Goal: Feedback & Contribution: Leave review/rating

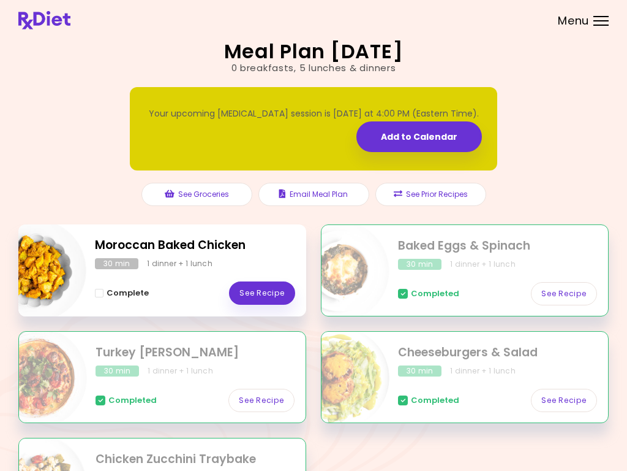
click at [264, 300] on link "See Recipe" at bounding box center [262, 292] width 66 height 23
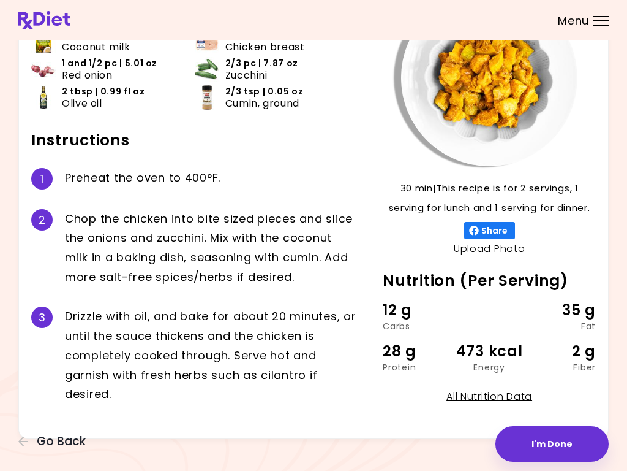
scroll to position [110, 0]
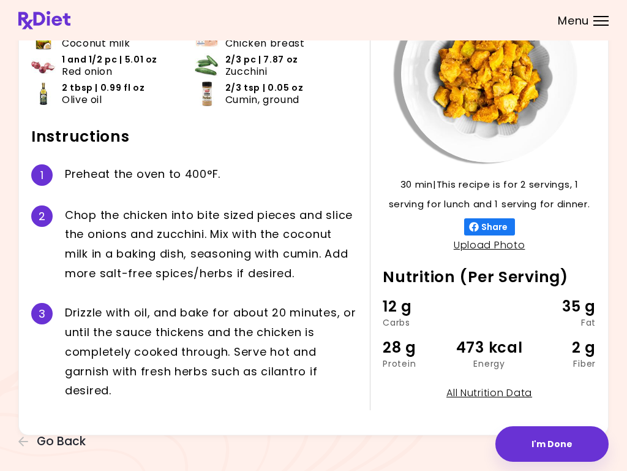
click at [551, 449] on button "I'm Done" at bounding box center [552, 444] width 113 height 36
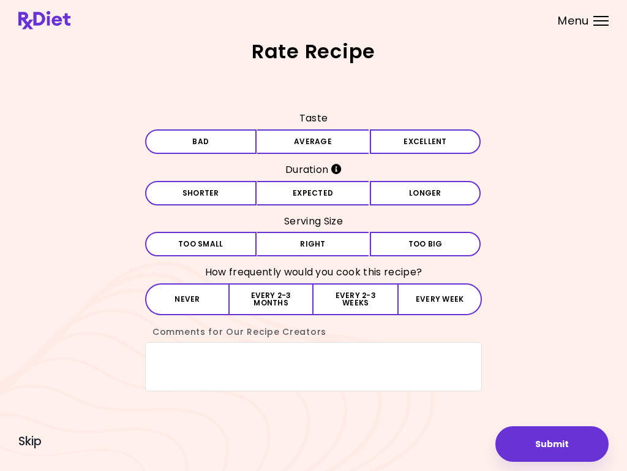
click at [331, 149] on button "Average" at bounding box center [313, 141] width 112 height 25
click at [349, 192] on button "Expected" at bounding box center [313, 193] width 112 height 25
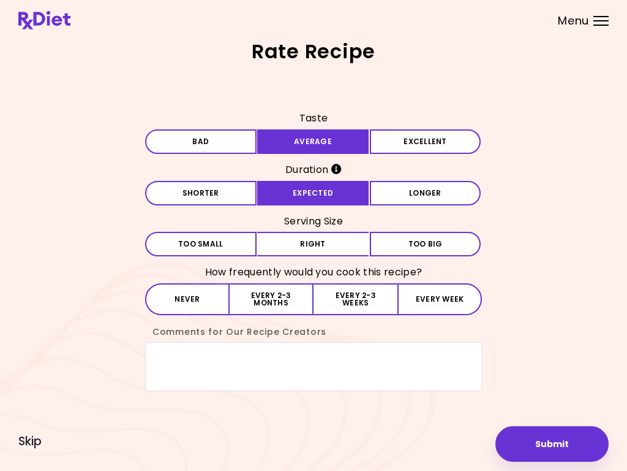
click at [351, 244] on button "Right" at bounding box center [313, 244] width 112 height 25
click at [354, 301] on button "Every 2-3 weeks" at bounding box center [356, 299] width 84 height 32
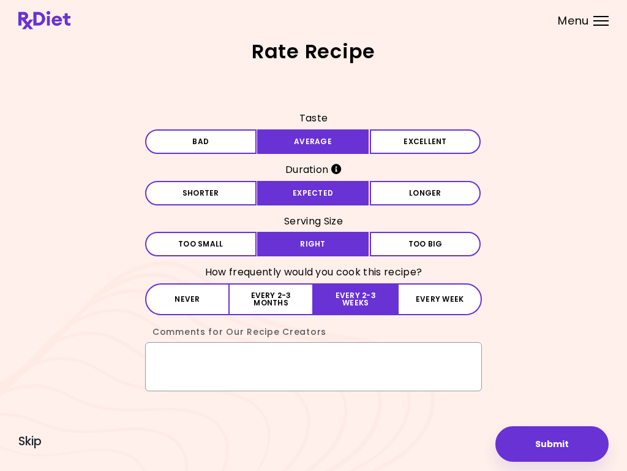
click at [181, 358] on textarea "Comments for Our Recipe Creators" at bounding box center [313, 366] width 337 height 49
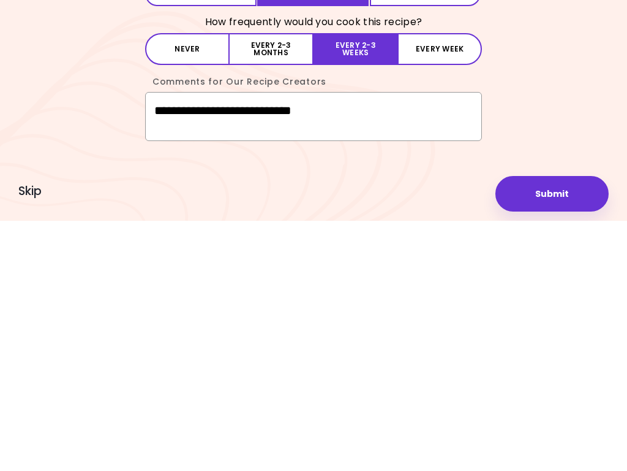
type textarea "**********"
click at [560, 426] on button "Submit" at bounding box center [552, 444] width 113 height 36
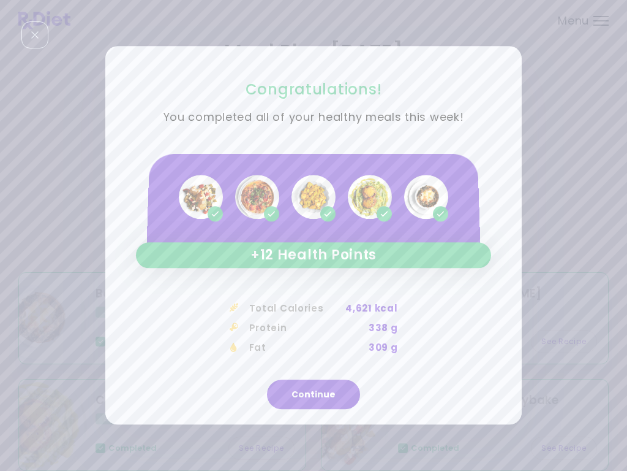
click at [312, 399] on button "Continue" at bounding box center [313, 394] width 93 height 29
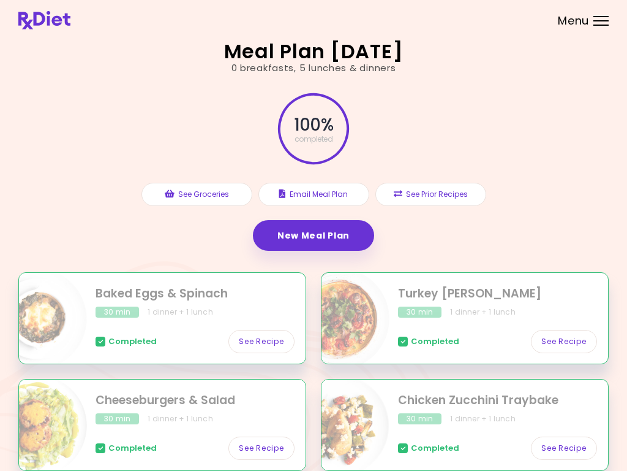
click at [600, 37] on header at bounding box center [313, 20] width 627 height 40
click at [600, 24] on div "Menu" at bounding box center [601, 21] width 15 height 10
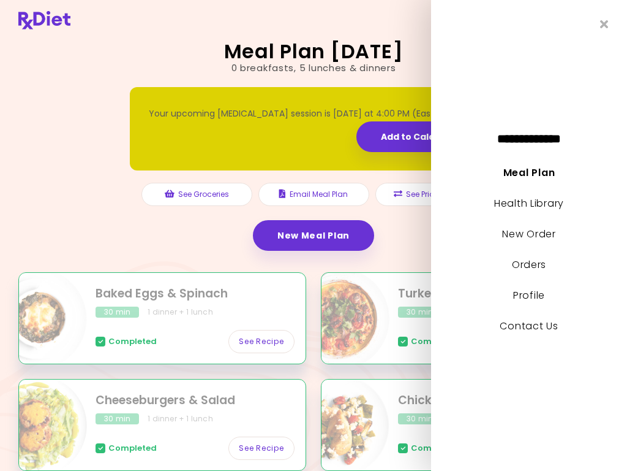
click at [405, 146] on link "Add to Calendar" at bounding box center [420, 136] width 126 height 31
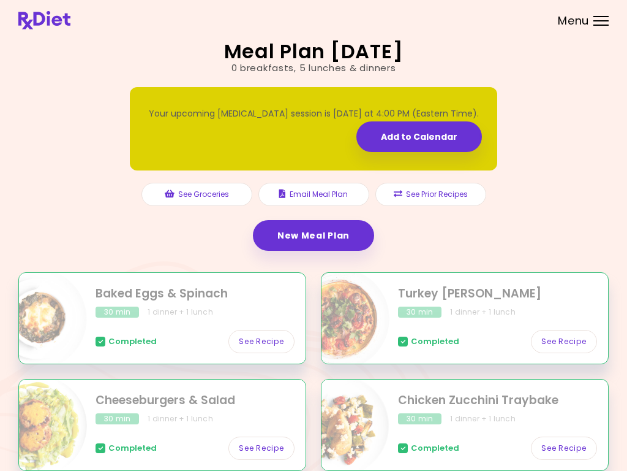
click at [321, 234] on link "New Meal Plan" at bounding box center [313, 235] width 121 height 31
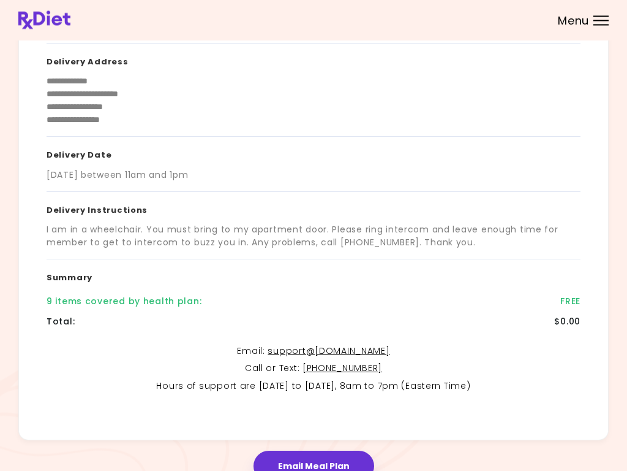
scroll to position [167, 0]
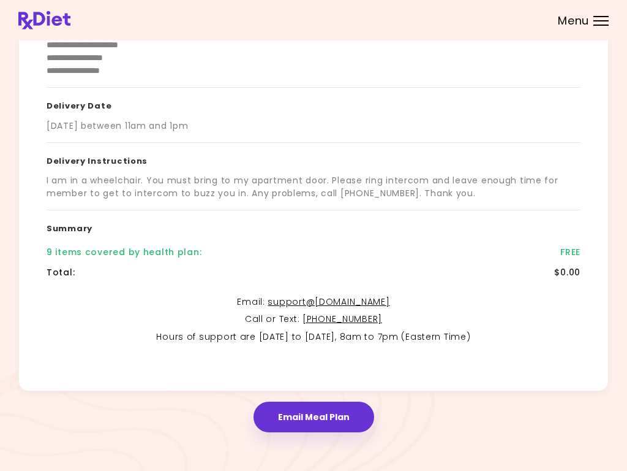
click at [320, 408] on button "Email Meal Plan" at bounding box center [314, 416] width 121 height 31
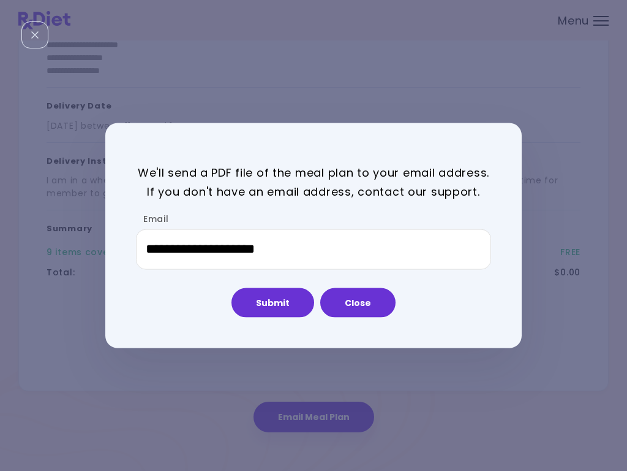
click at [276, 305] on button "Submit" at bounding box center [273, 301] width 83 height 29
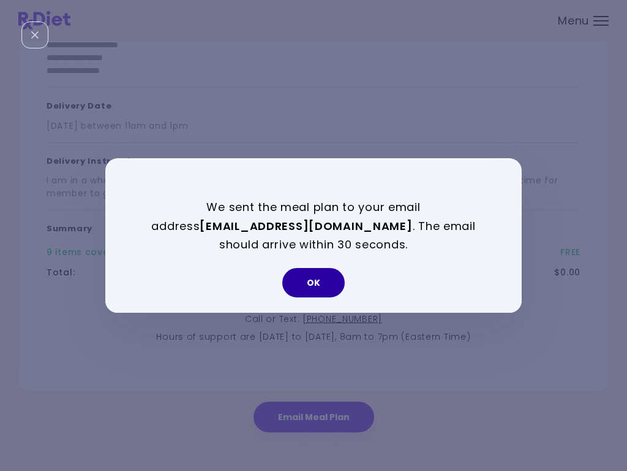
click at [323, 280] on button "OK" at bounding box center [313, 282] width 62 height 29
